Goal: Find specific page/section: Find specific page/section

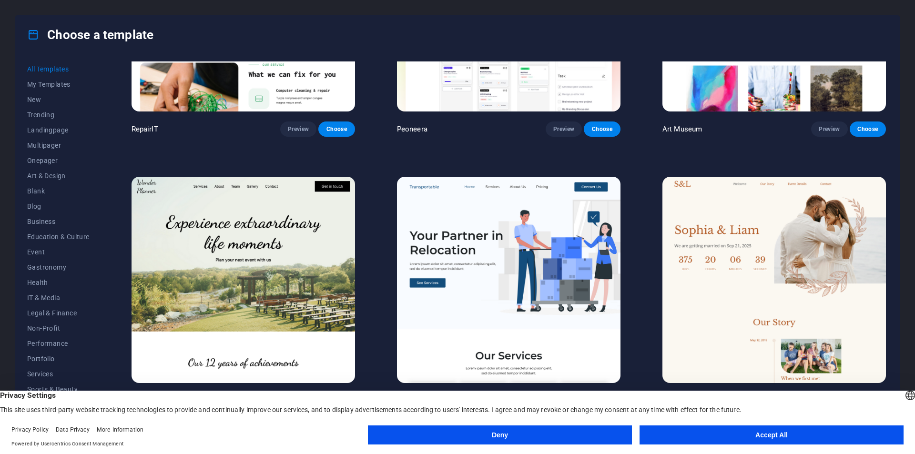
scroll to position [667, 0]
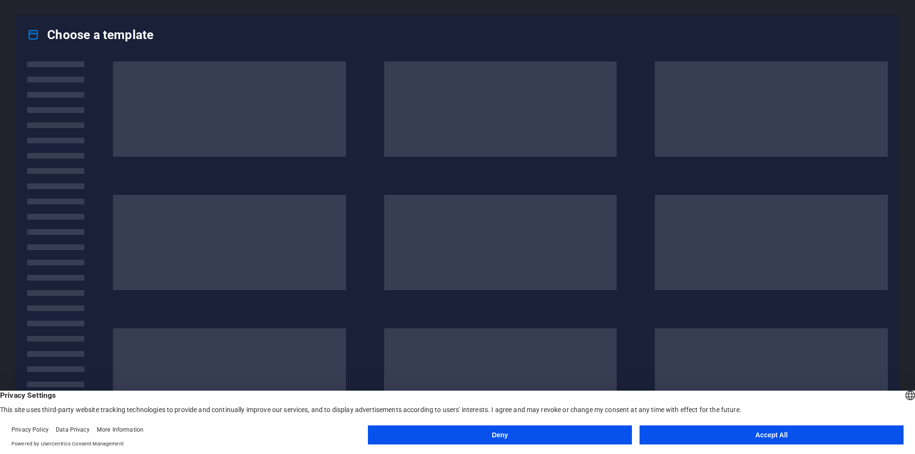
click at [742, 438] on button "Accept All" at bounding box center [771, 434] width 264 height 19
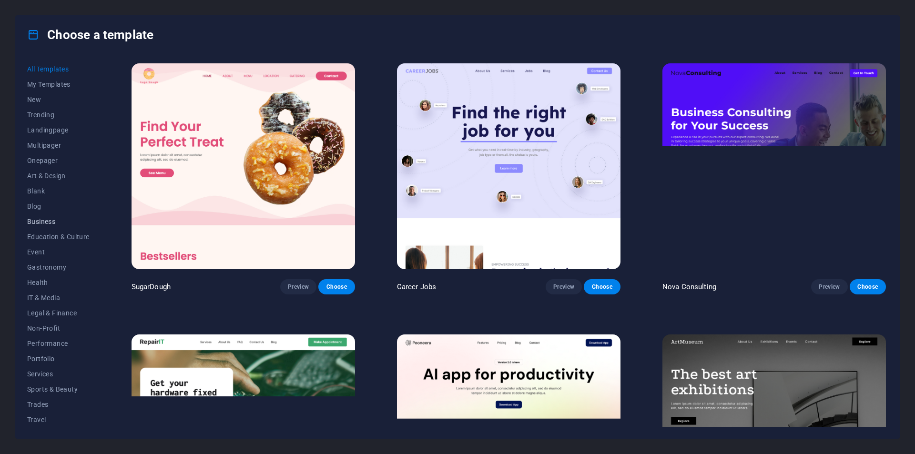
scroll to position [16, 0]
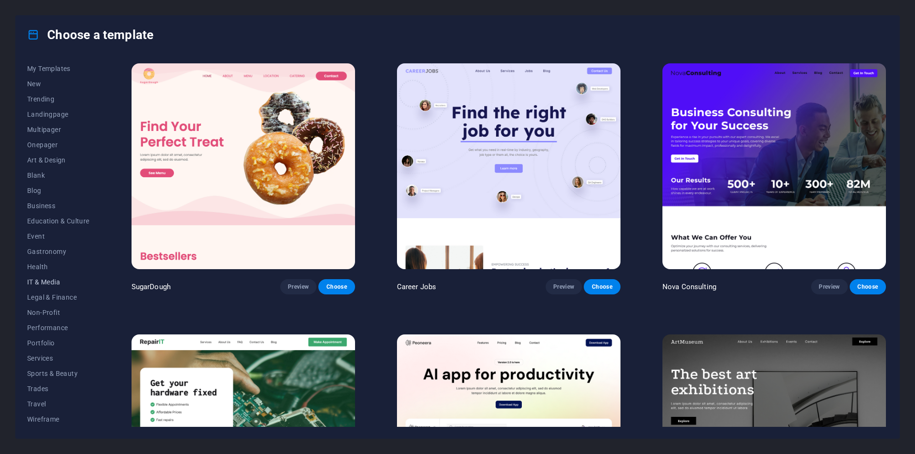
click at [44, 288] on button "IT & Media" at bounding box center [58, 281] width 62 height 15
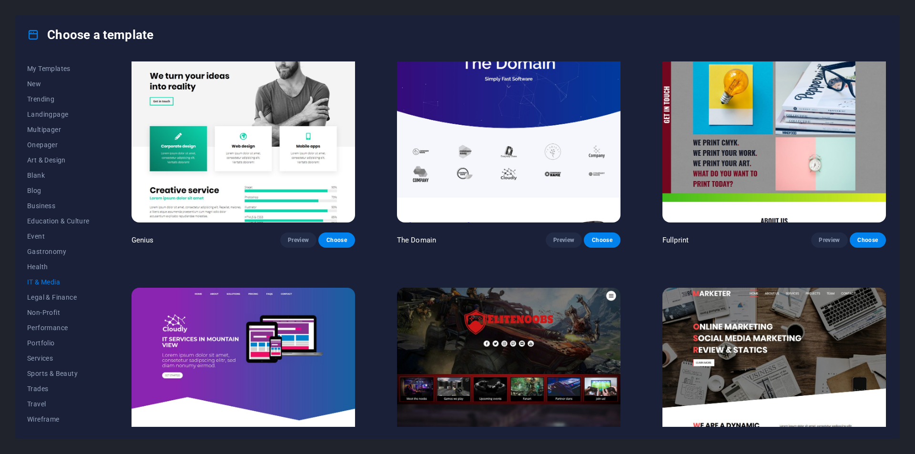
scroll to position [677, 0]
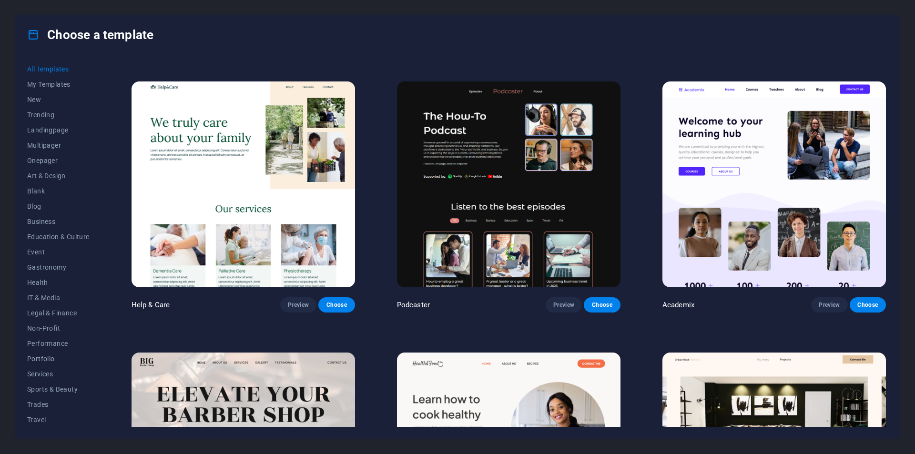
scroll to position [1191, 0]
